Goal: Navigation & Orientation: Go to known website

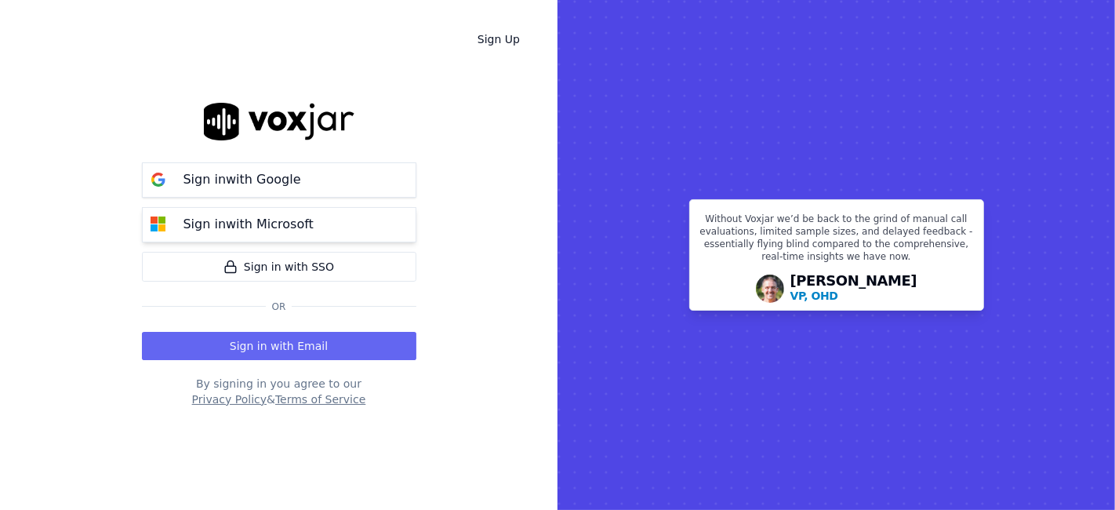
drag, startPoint x: 282, startPoint y: 185, endPoint x: 345, endPoint y: 223, distance: 73.1
click at [282, 185] on p "Sign in with Google" at bounding box center [242, 179] width 118 height 19
